Goal: Check status: Check status

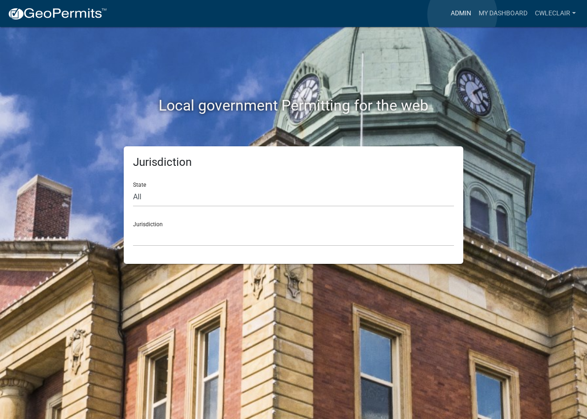
click at [462, 14] on link "Admin" at bounding box center [461, 14] width 28 height 18
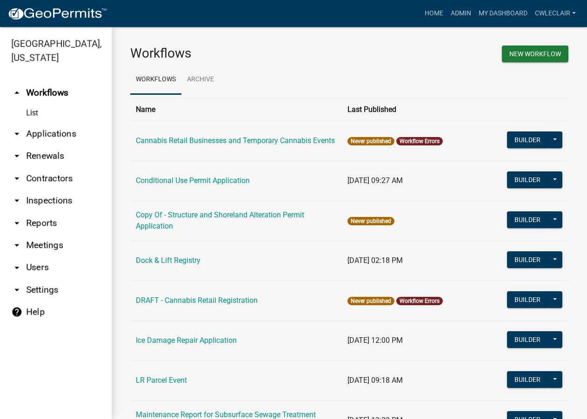
click at [31, 137] on link "arrow_drop_down Applications" at bounding box center [56, 134] width 112 height 22
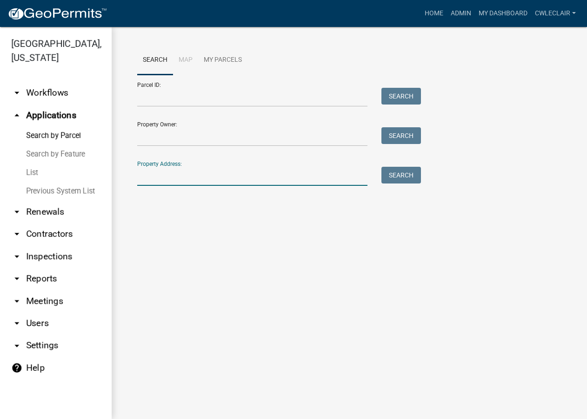
click at [152, 172] on input "Property Address:" at bounding box center [252, 176] width 230 height 19
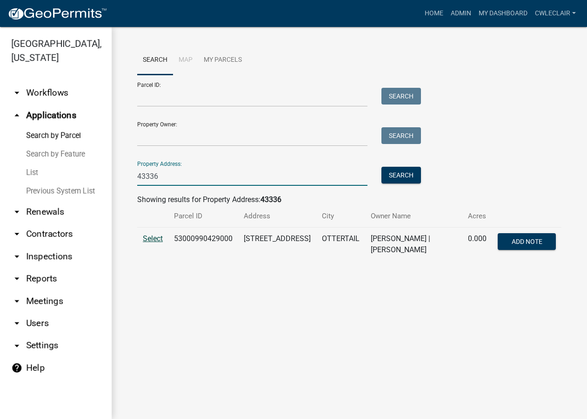
type input "43336"
click at [151, 239] on span "Select" at bounding box center [153, 238] width 20 height 9
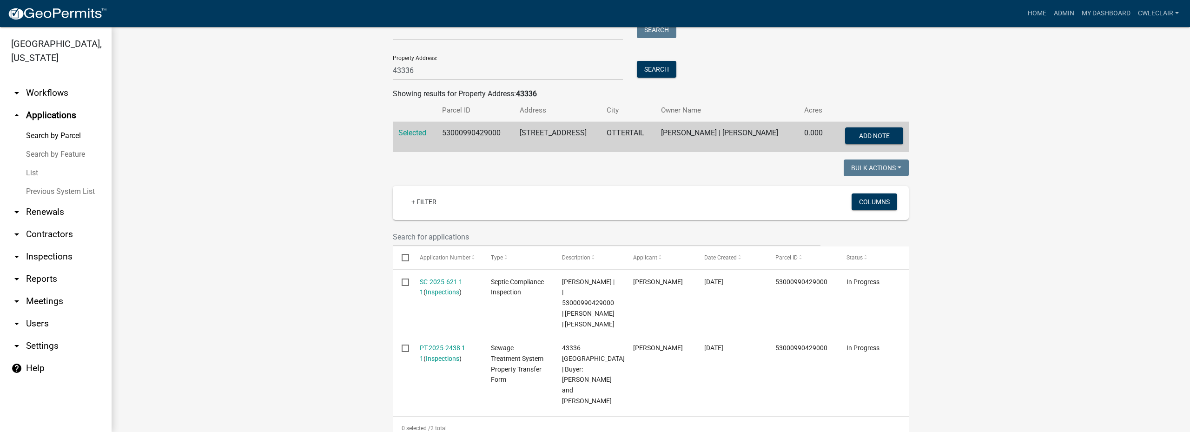
scroll to position [159, 0]
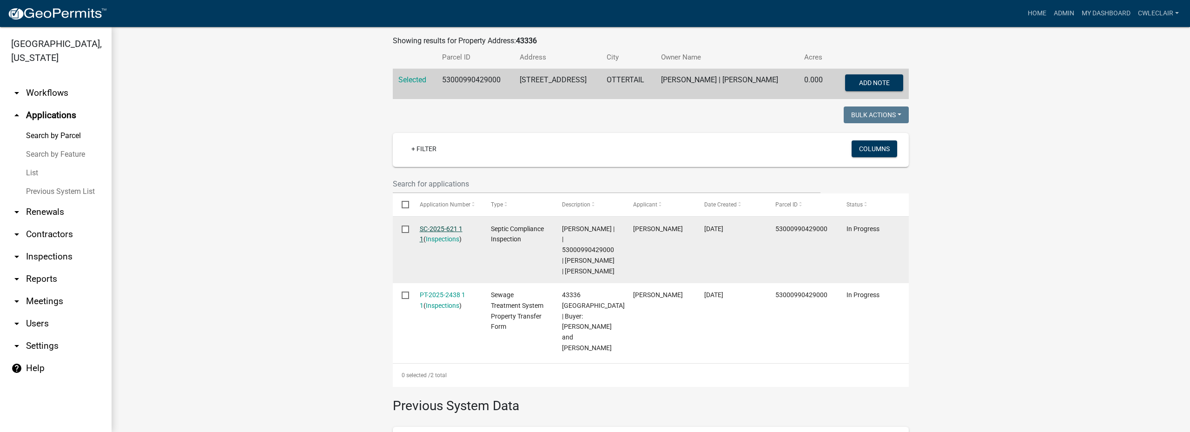
click at [420, 230] on link "SC-2025-621 1 1" at bounding box center [441, 234] width 43 height 18
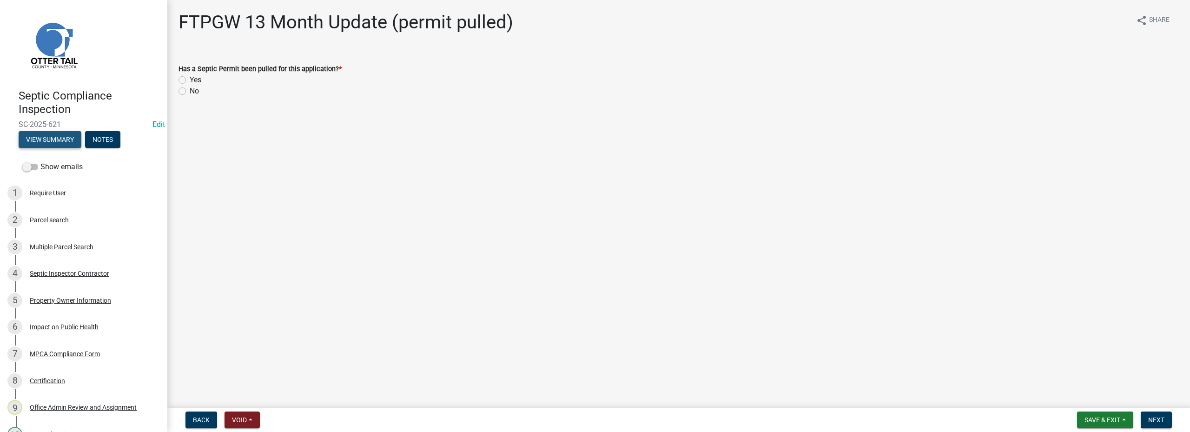
click at [52, 135] on button "View Summary" at bounding box center [50, 139] width 63 height 17
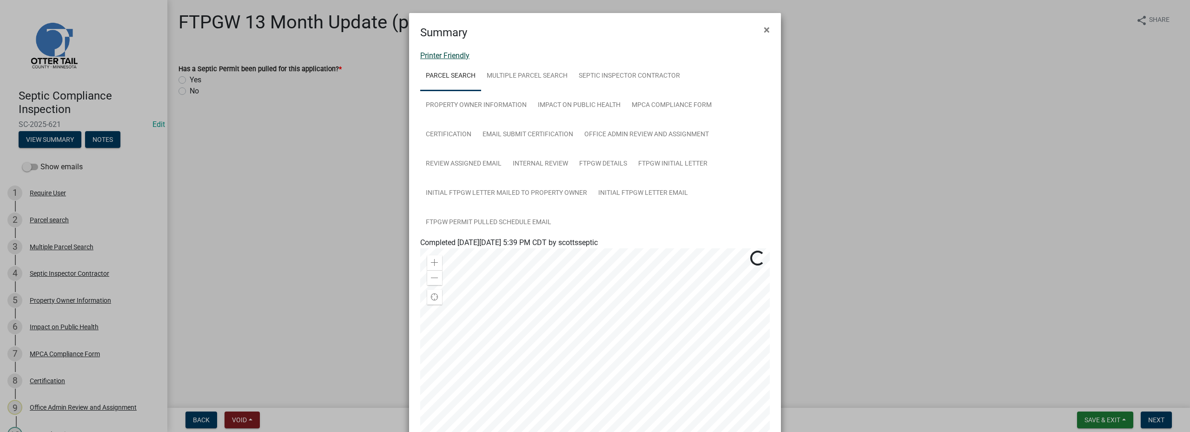
click at [435, 54] on link "Printer Friendly" at bounding box center [444, 55] width 49 height 9
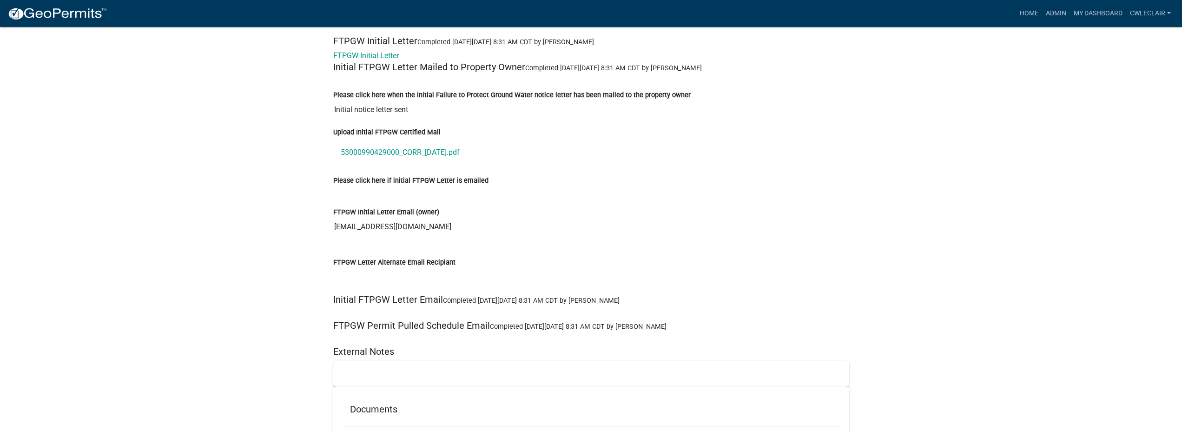
scroll to position [2252, 0]
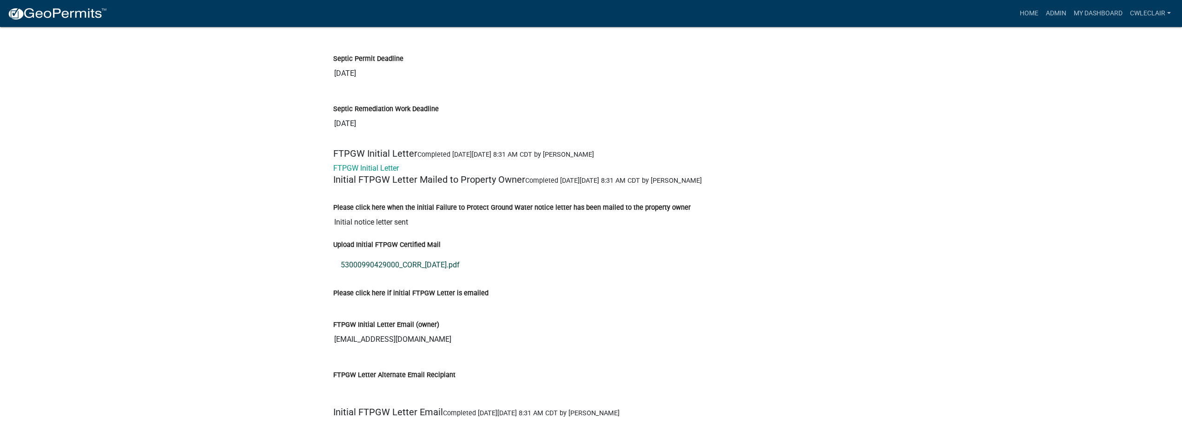
click at [386, 265] on link "53000990429000_CORR_2025-9-16.pdf" at bounding box center [591, 265] width 516 height 22
